Goal: Information Seeking & Learning: Find specific page/section

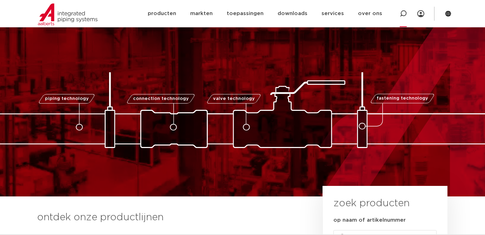
scroll to position [303, 0]
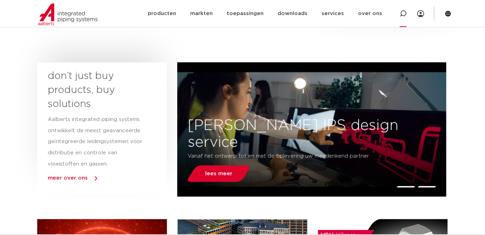
click at [404, 12] on icon at bounding box center [403, 13] width 7 height 7
type input "kogelkrana drieweg"
click button "Zoeken" at bounding box center [0, 0] width 0 height 0
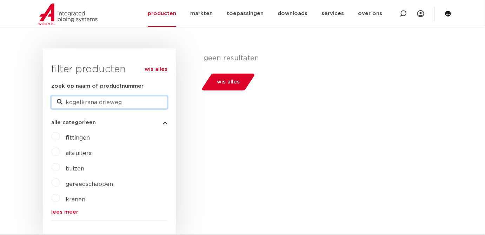
click at [126, 104] on input "kogelkrana drieweg" at bounding box center [109, 102] width 116 height 13
type input "kogelkraan"
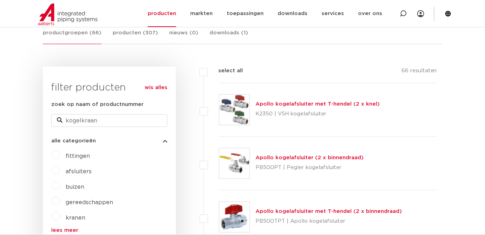
scroll to position [128, 0]
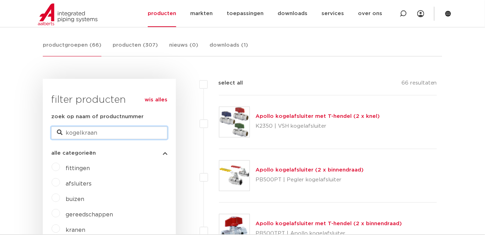
click at [67, 135] on input "kogelkraan" at bounding box center [109, 133] width 116 height 13
type input "drieweg kogelkraan"
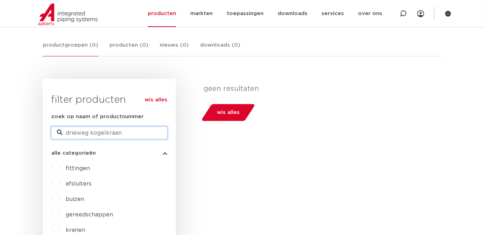
click at [122, 135] on input "drieweg kogelkraan" at bounding box center [109, 133] width 116 height 13
type input "drieweg"
click at [114, 130] on input "drieweg" at bounding box center [109, 133] width 116 height 13
type input "d"
click at [60, 183] on label "afsluiters" at bounding box center [76, 182] width 32 height 11
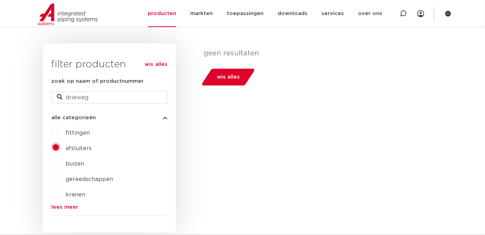
scroll to position [159, 0]
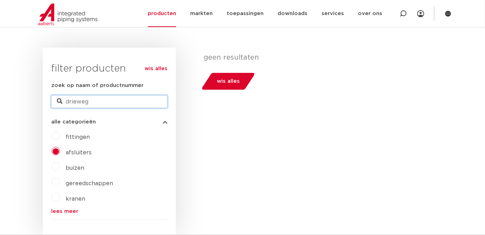
drag, startPoint x: 89, startPoint y: 103, endPoint x: 52, endPoint y: 101, distance: 37.6
click at [51, 100] on input "drieweg" at bounding box center [109, 101] width 116 height 13
click at [212, 79] on link "wis alles" at bounding box center [228, 81] width 55 height 17
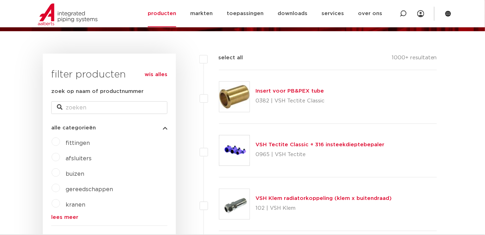
scroll to position [32, 0]
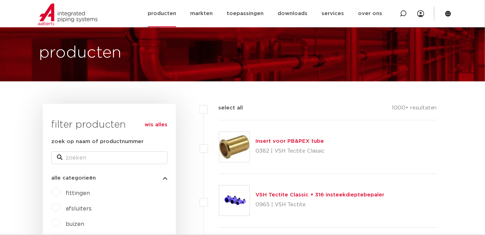
drag, startPoint x: 397, startPoint y: 14, endPoint x: 400, endPoint y: 15, distance: 3.8
click at [400, 14] on div at bounding box center [403, 13] width 28 height 27
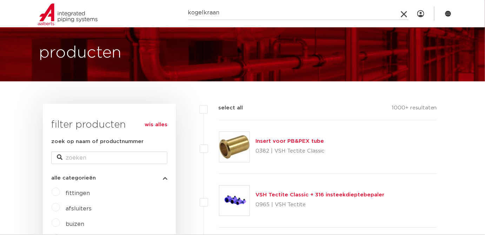
type input "kogelkraan"
click button "Zoeken" at bounding box center [0, 0] width 0 height 0
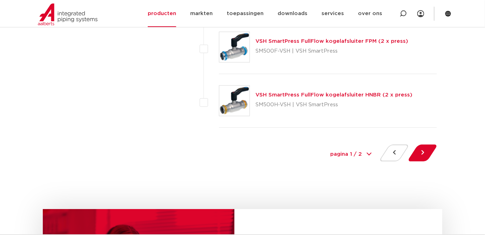
scroll to position [3350, 0]
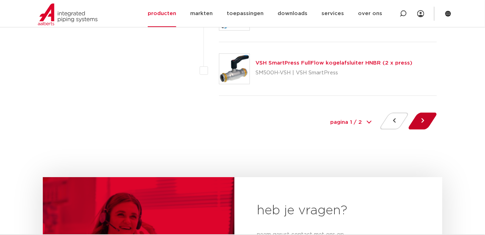
click at [426, 114] on button at bounding box center [423, 121] width 20 height 17
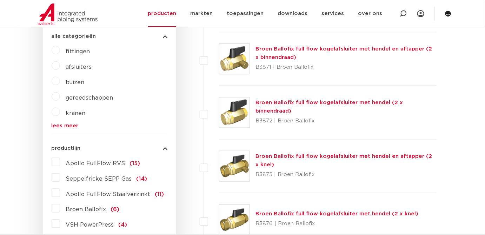
scroll to position [127, 0]
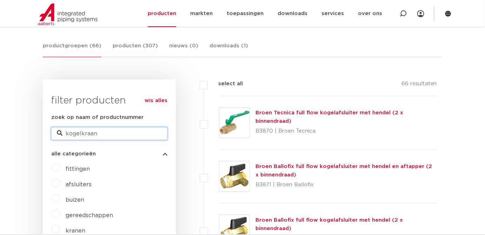
click at [106, 134] on input "kogelkraan" at bounding box center [109, 133] width 116 height 13
drag, startPoint x: 110, startPoint y: 133, endPoint x: 57, endPoint y: 129, distance: 52.8
click at [56, 129] on input "kogelkraan" at bounding box center [109, 133] width 116 height 13
type input "drieweg klep"
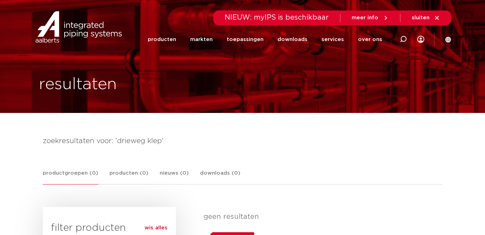
scroll to position [127, 0]
